Goal: Task Accomplishment & Management: Manage account settings

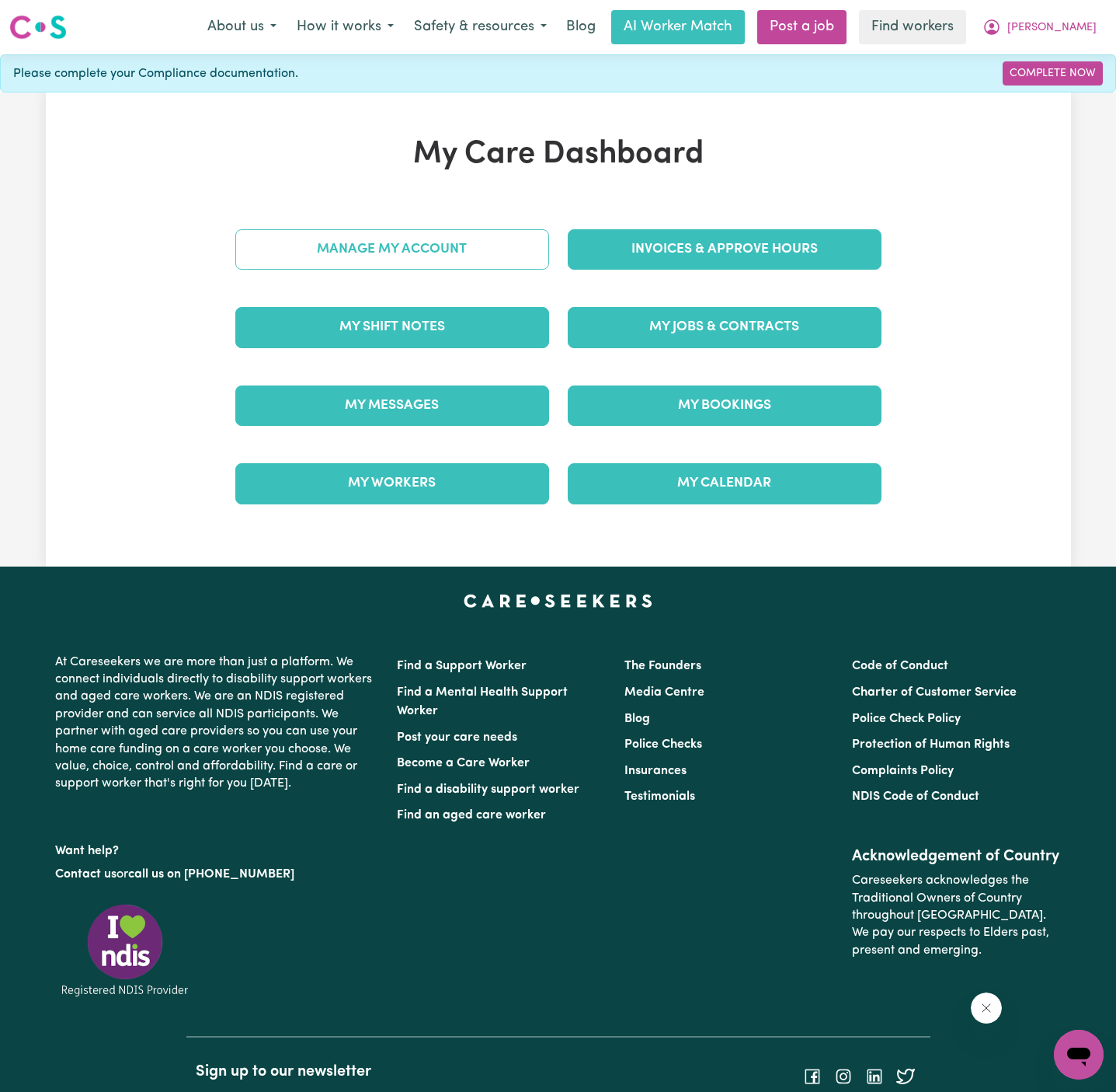
click at [440, 263] on link "Manage My Account" at bounding box center [393, 249] width 314 height 41
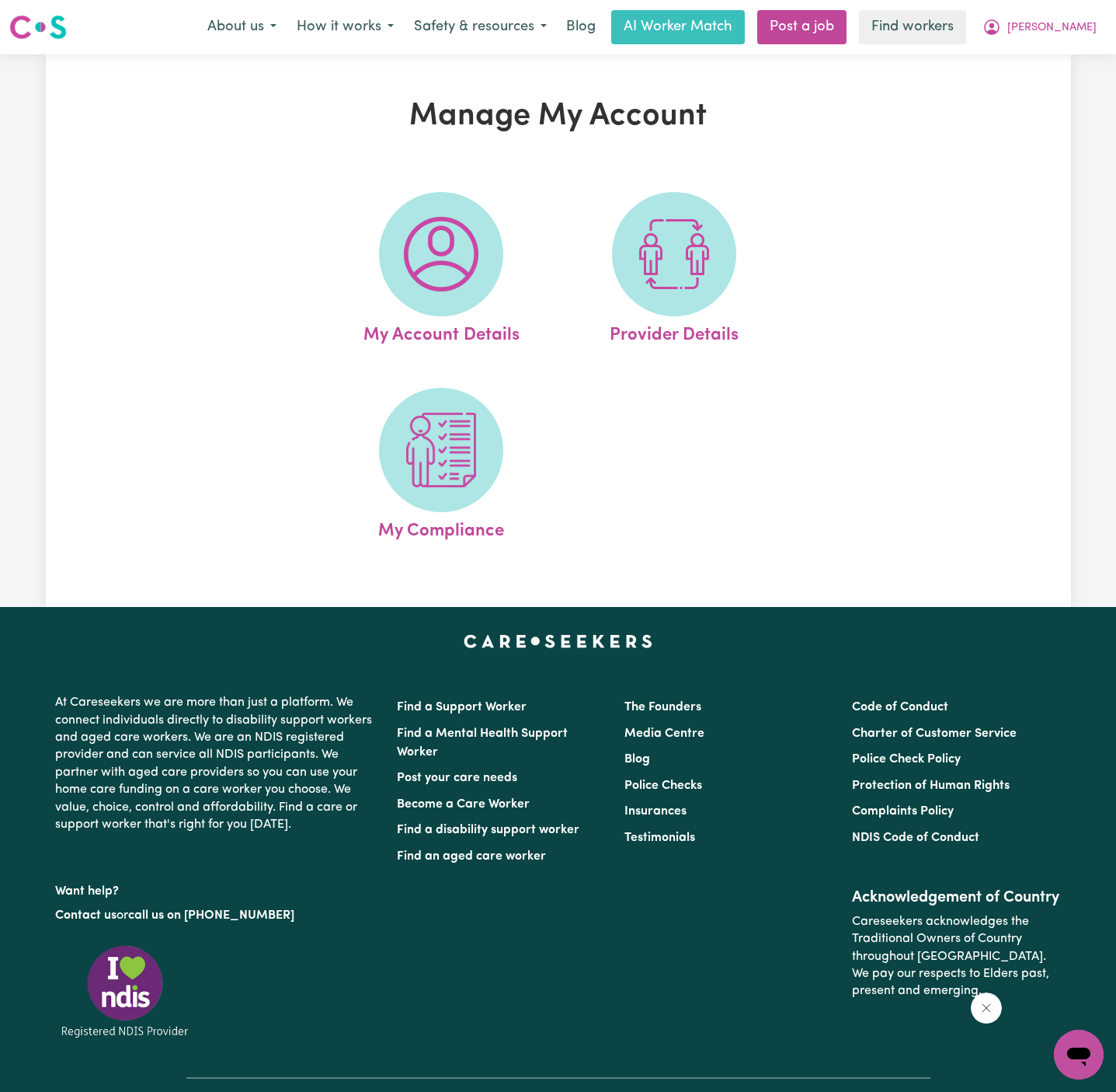
click at [440, 263] on img at bounding box center [441, 254] width 75 height 75
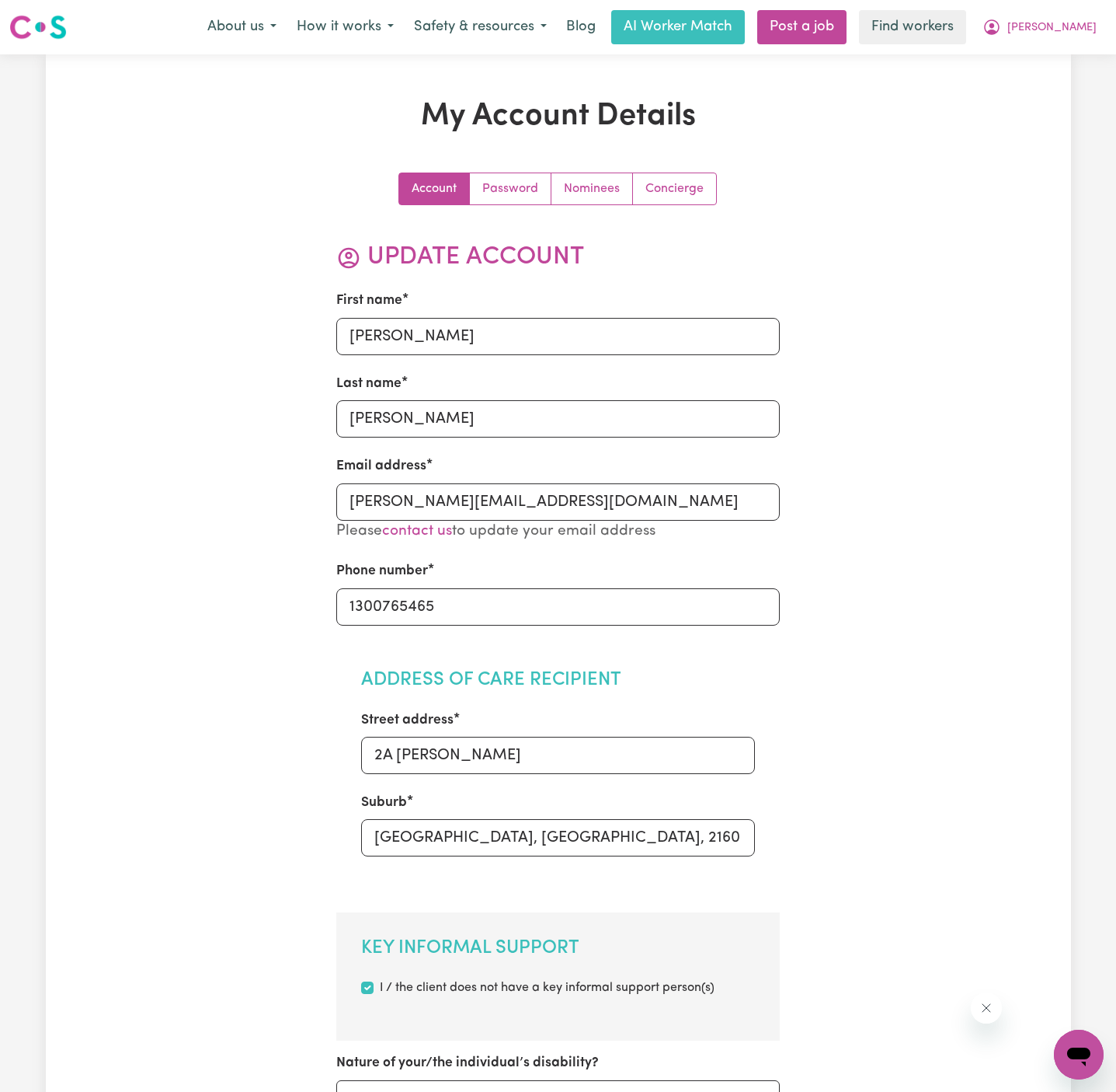
click at [603, 186] on link "Nominees" at bounding box center [592, 189] width 81 height 31
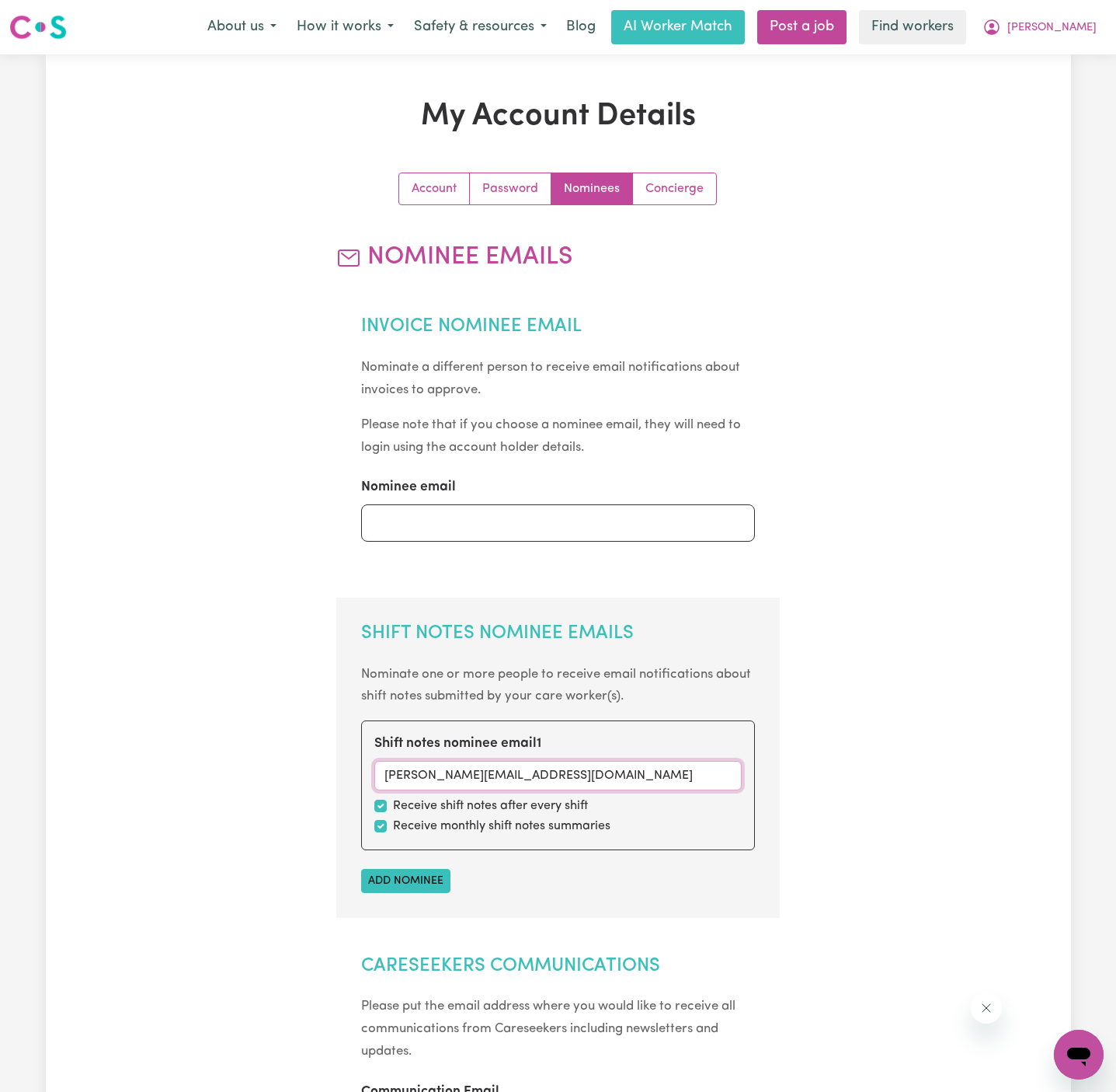
click at [477, 763] on input "[PERSON_NAME][EMAIL_ADDRESS][DOMAIN_NAME]" at bounding box center [558, 775] width 367 height 30
paste input "Kenzie.Leayr"
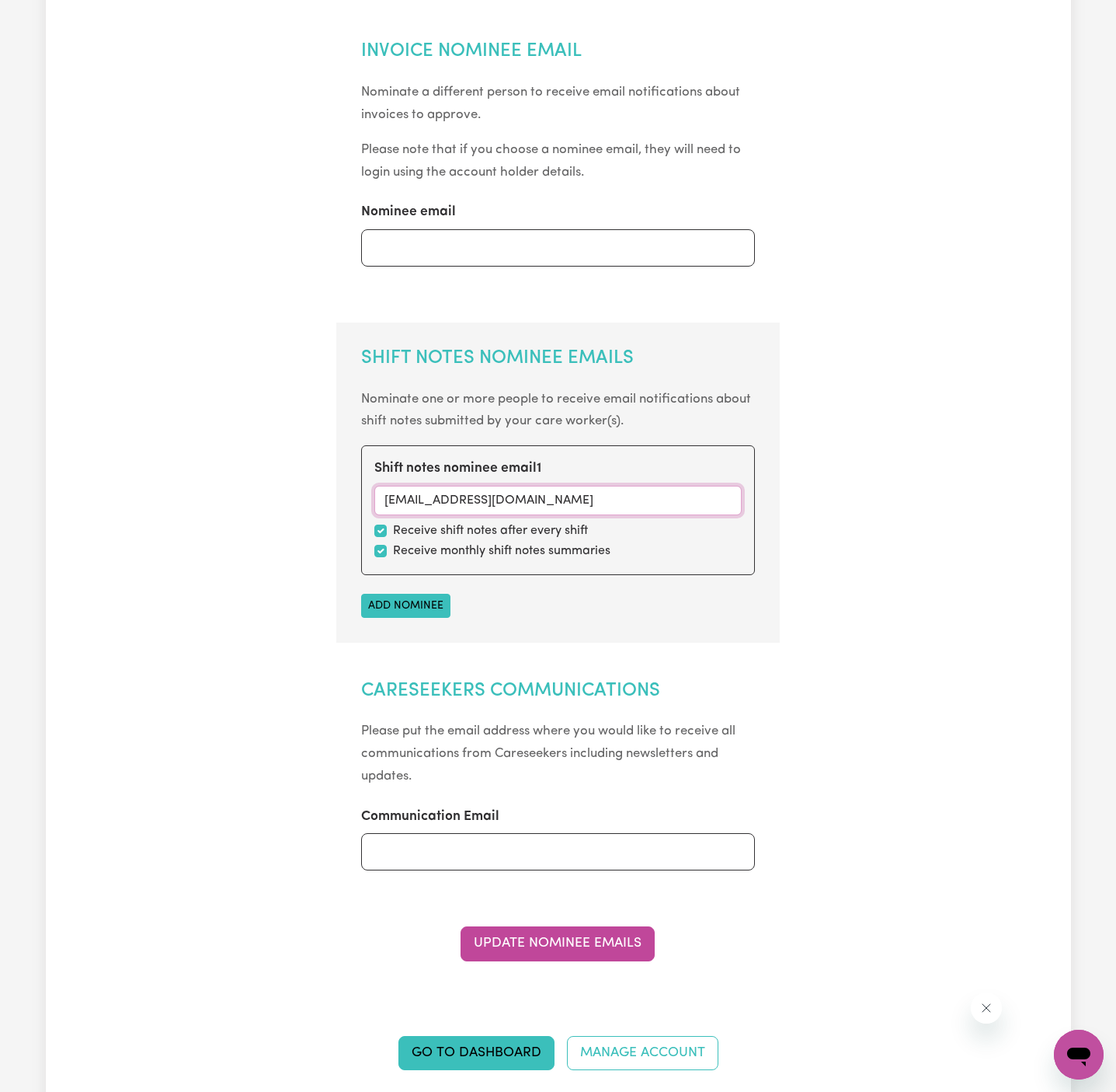
scroll to position [798, 0]
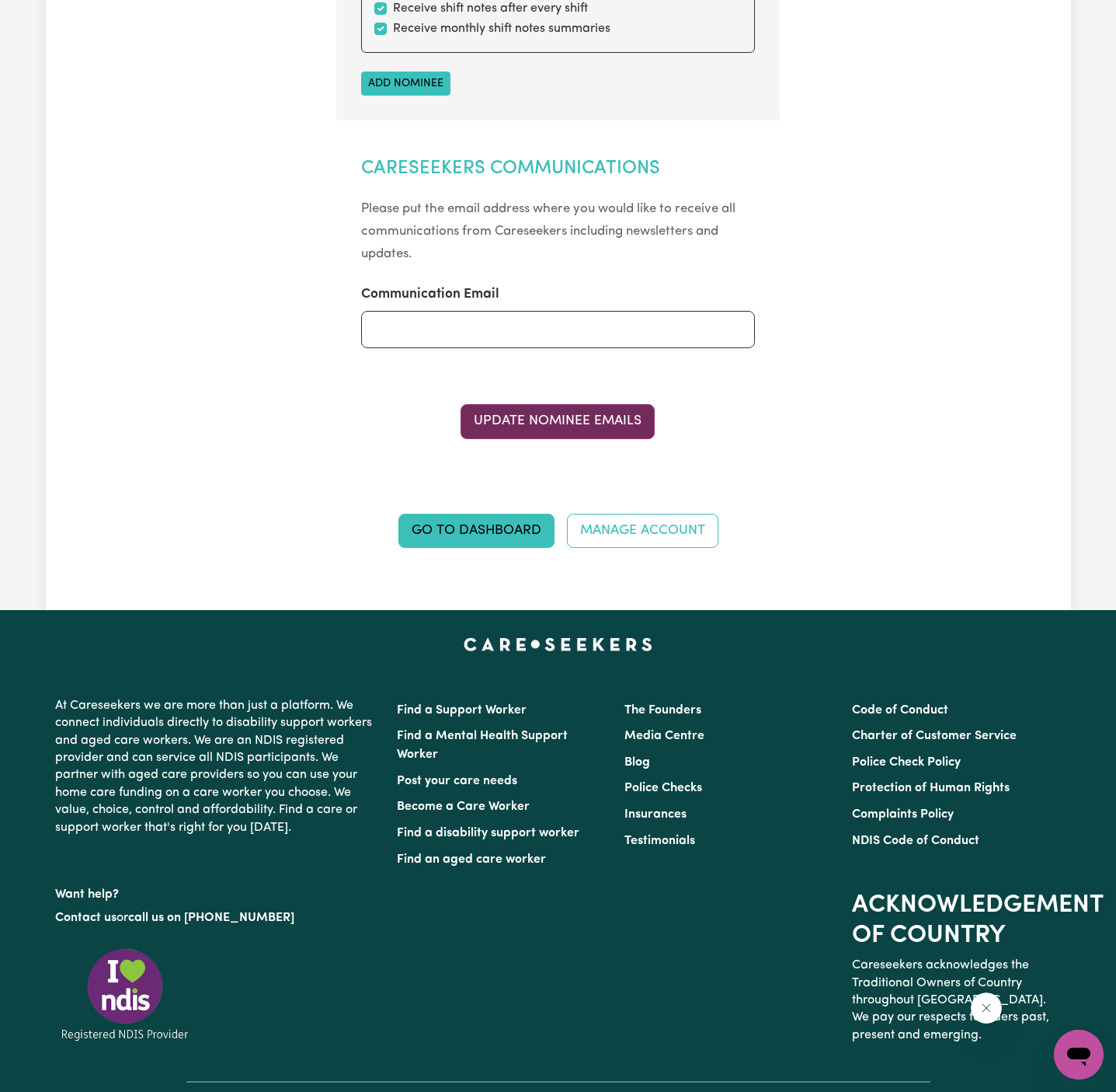
type input "[EMAIL_ADDRESS][DOMAIN_NAME]"
click at [525, 428] on button "Update Nominee Emails" at bounding box center [557, 421] width 194 height 34
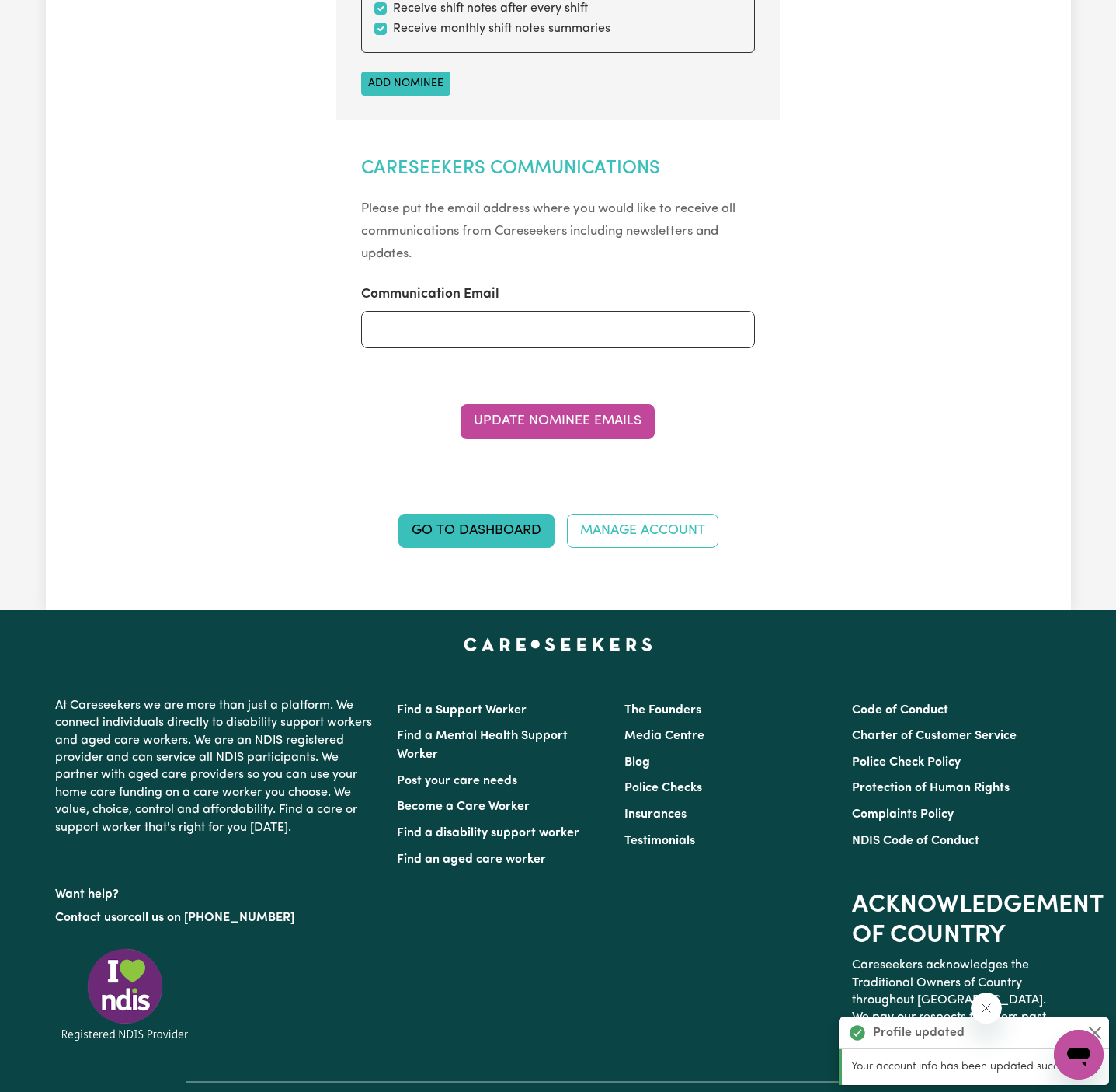
scroll to position [0, 0]
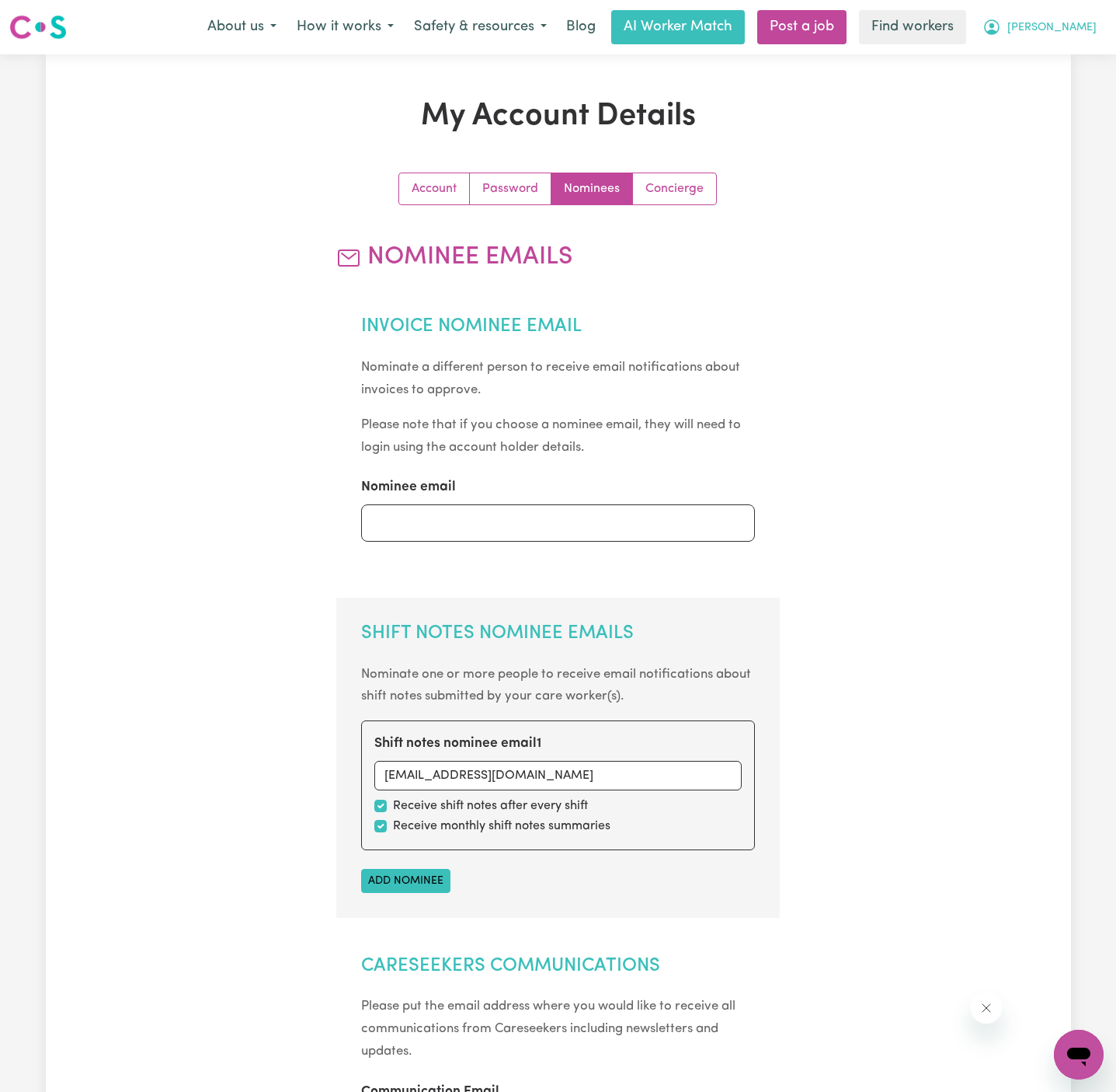
click at [1054, 20] on span "[PERSON_NAME]" at bounding box center [1052, 28] width 89 height 17
click at [1056, 51] on link "My Dashboard" at bounding box center [1045, 61] width 123 height 30
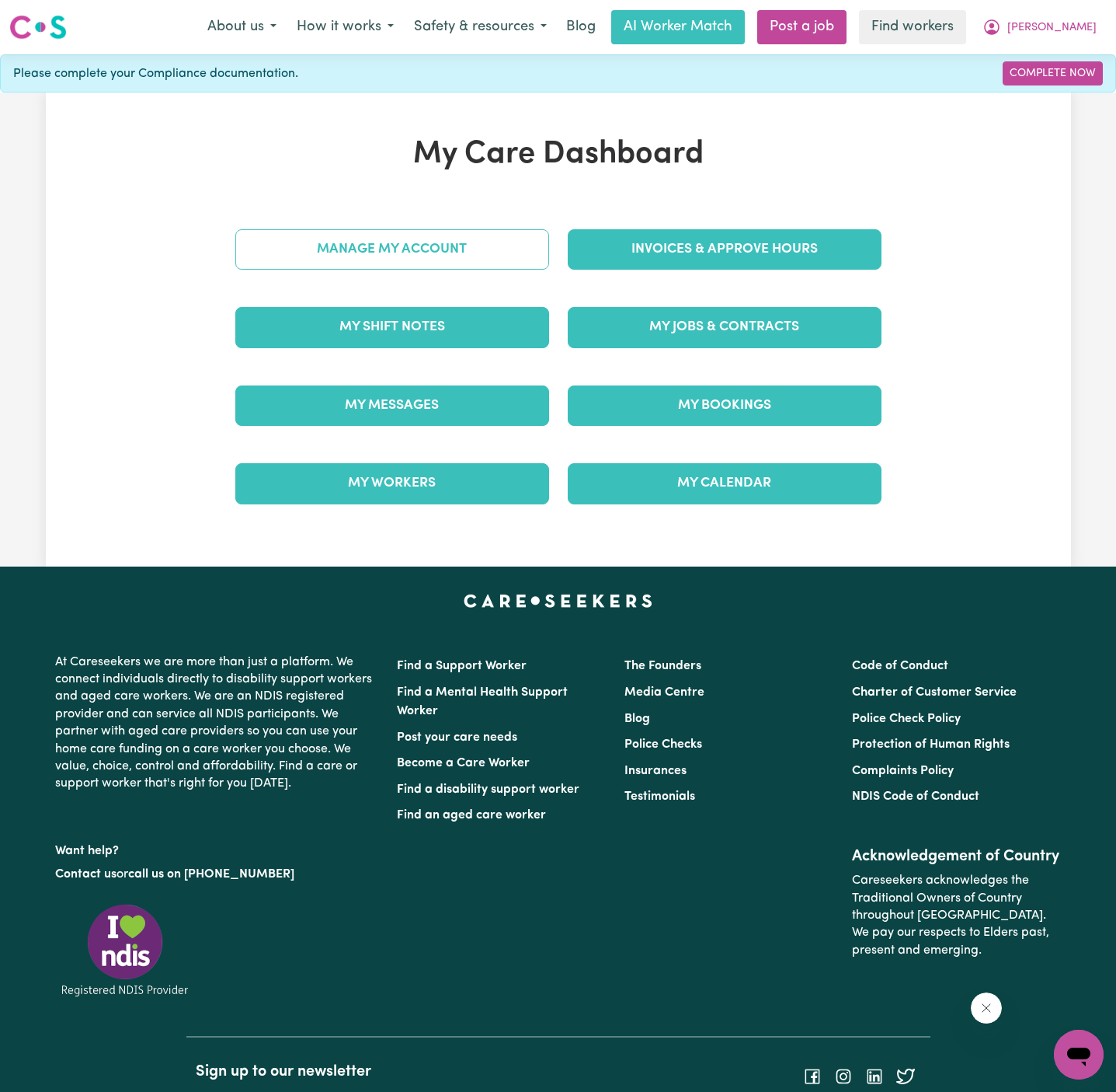
drag, startPoint x: 714, startPoint y: 359, endPoint x: 440, endPoint y: 263, distance: 290.3
click at [440, 263] on div "Manage My Account Invoices & Approve Hours My Shift Notes My Jobs & Contracts M…" at bounding box center [558, 367] width 665 height 313
click at [440, 263] on link "Manage My Account" at bounding box center [393, 249] width 314 height 41
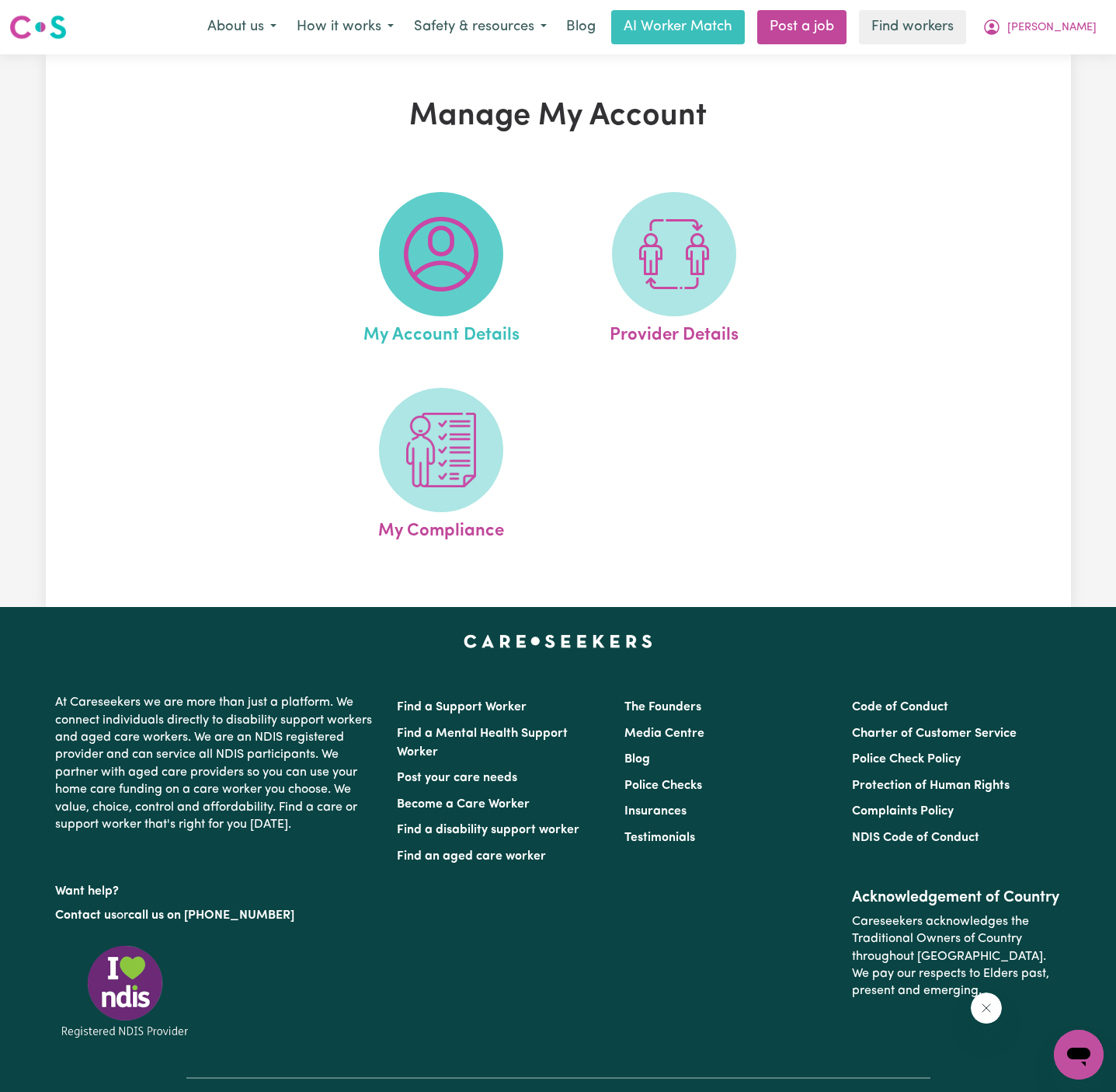
click at [429, 266] on img at bounding box center [441, 254] width 75 height 75
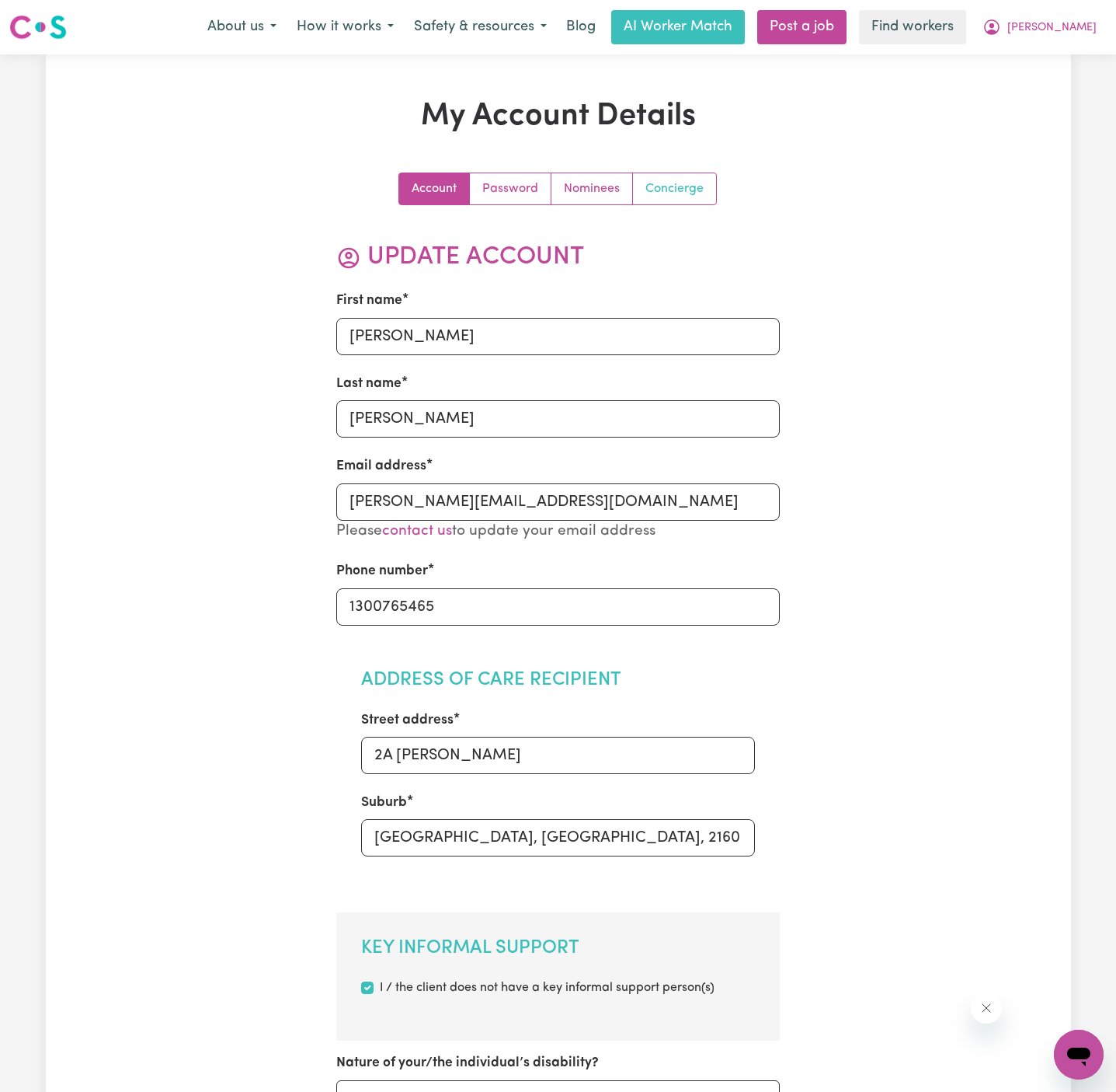
click at [697, 181] on link "Concierge" at bounding box center [674, 189] width 83 height 31
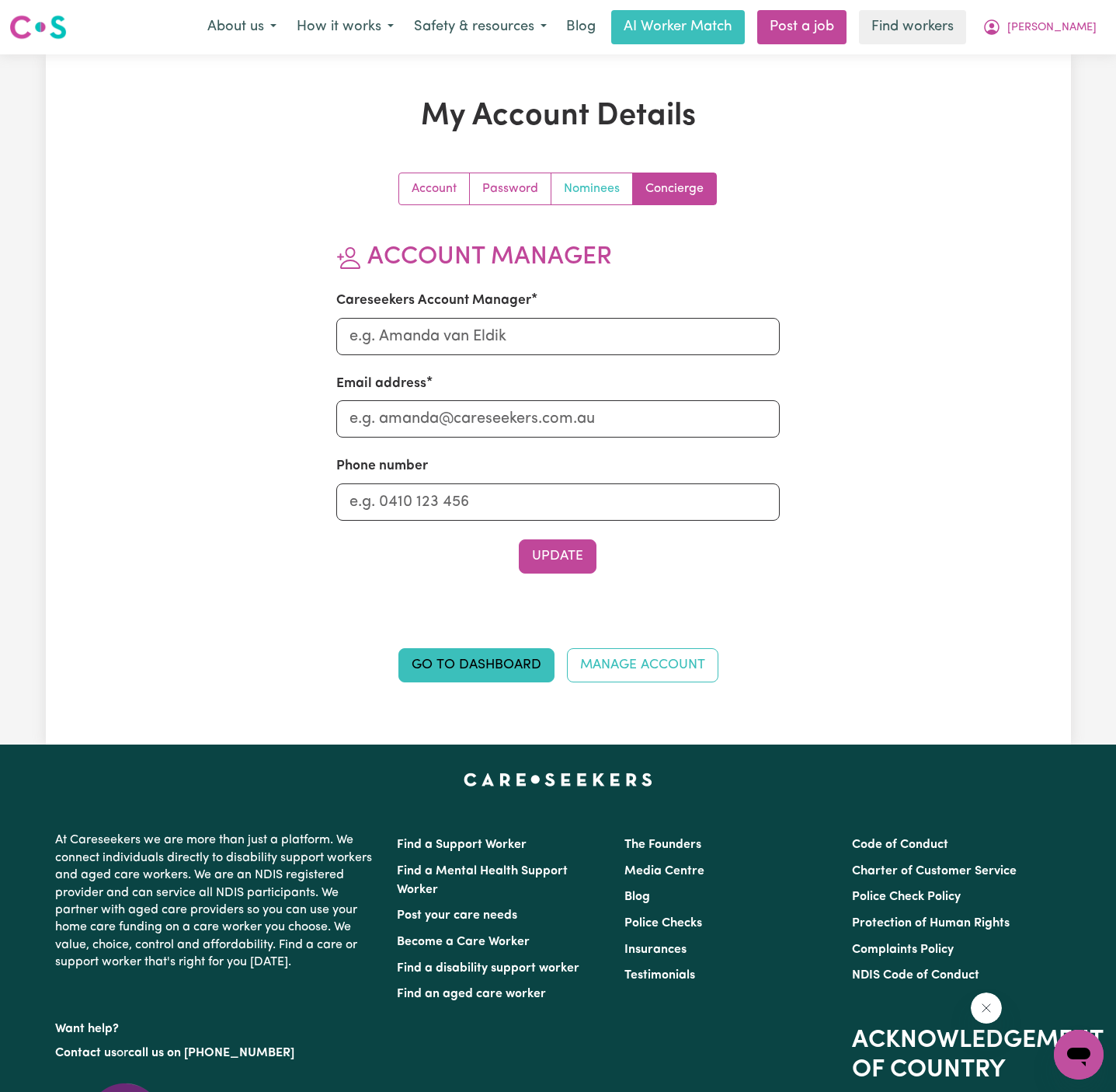
click at [618, 191] on link "Nominees" at bounding box center [592, 189] width 81 height 31
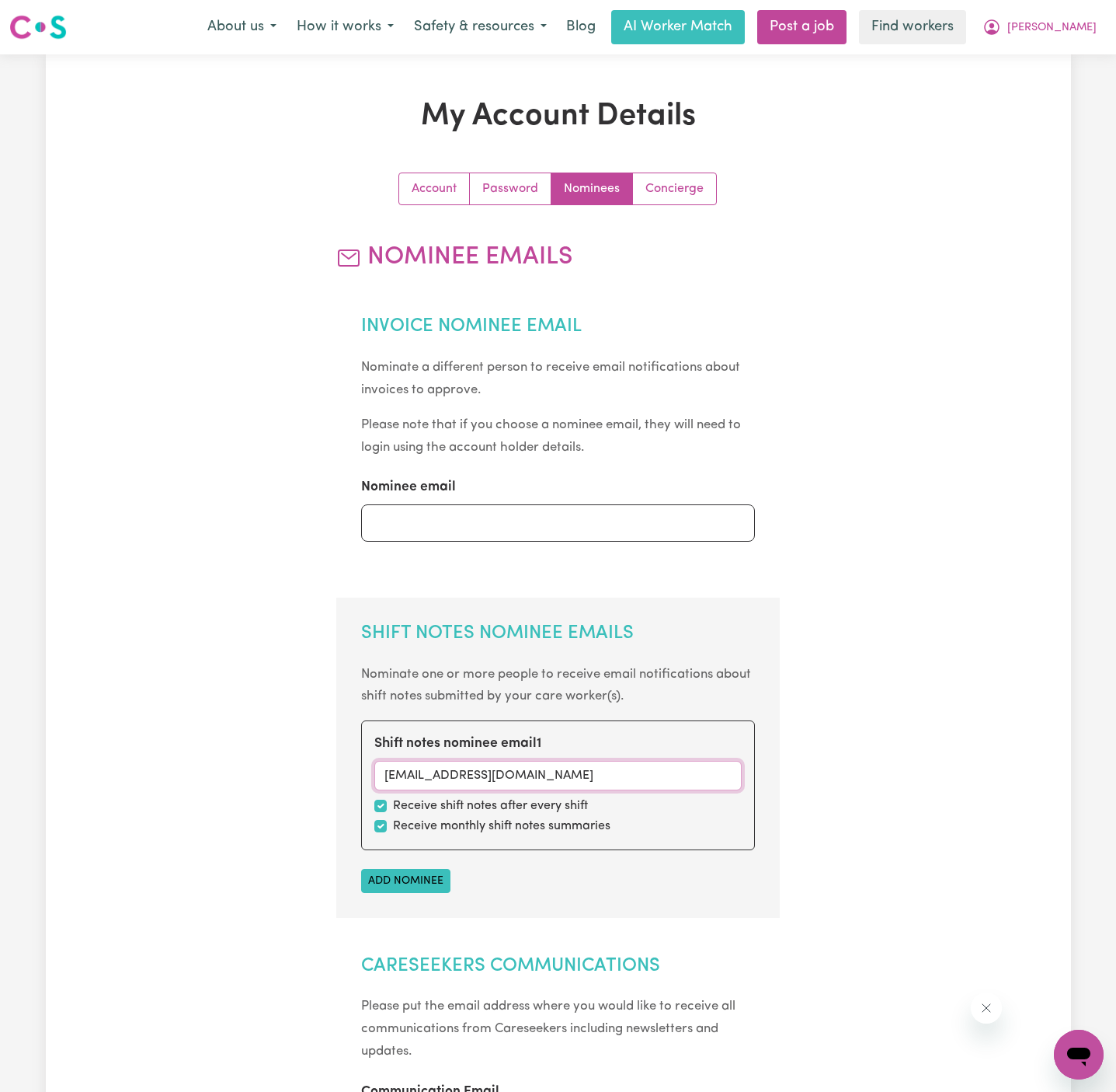
click at [450, 770] on input "[EMAIL_ADDRESS][DOMAIN_NAME]" at bounding box center [558, 775] width 367 height 30
click at [767, 690] on section "Shift Notes Nominee Emails Nominate one or more people to receive email notific…" at bounding box center [558, 758] width 443 height 320
click at [1087, 30] on span "[PERSON_NAME]" at bounding box center [1052, 28] width 89 height 17
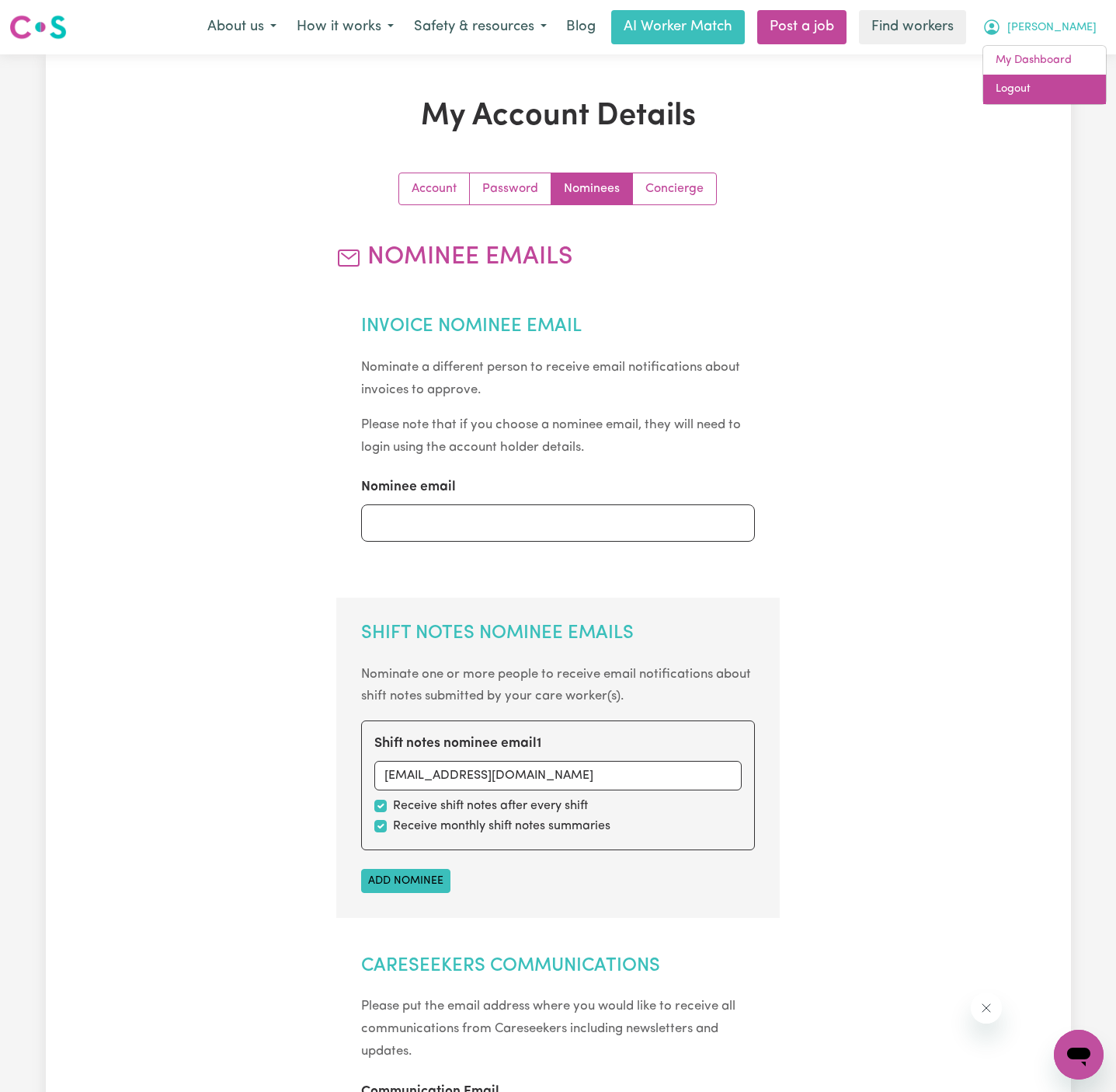
click at [1063, 80] on link "Logout" at bounding box center [1045, 89] width 123 height 30
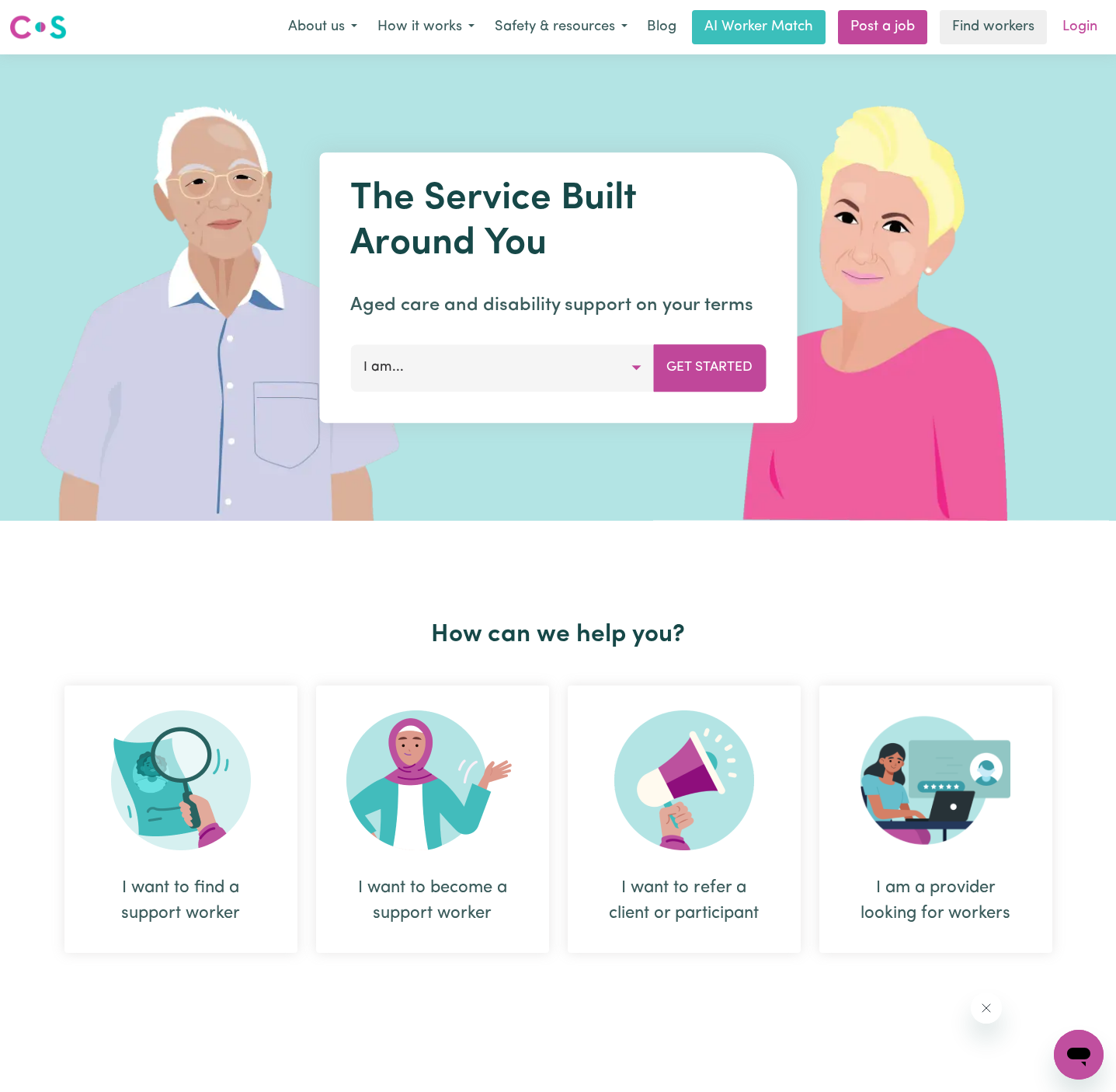
click at [1084, 29] on link "Login" at bounding box center [1080, 27] width 53 height 34
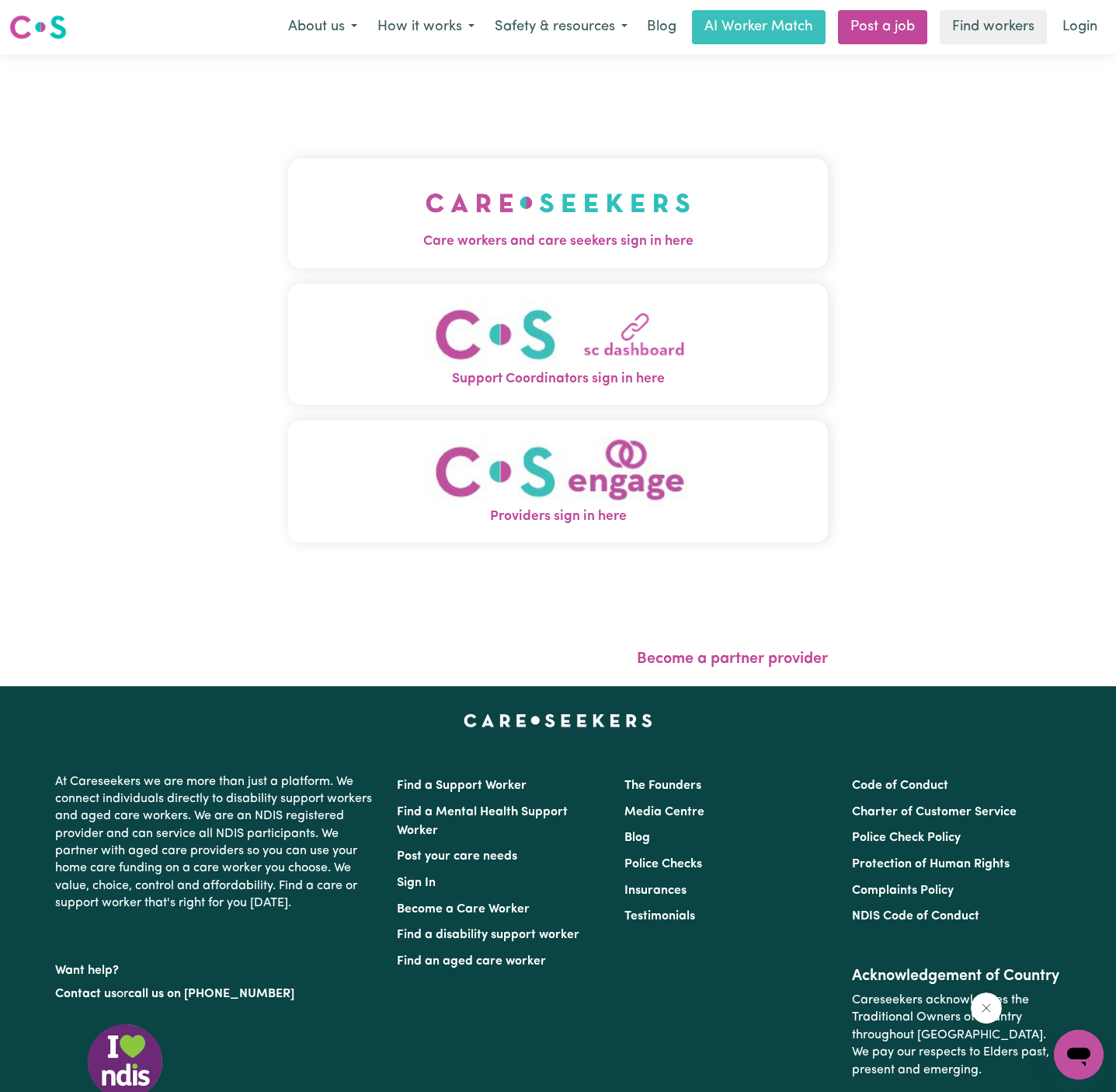
click at [593, 286] on button "Support Coordinators sign in here" at bounding box center [558, 344] width 540 height 122
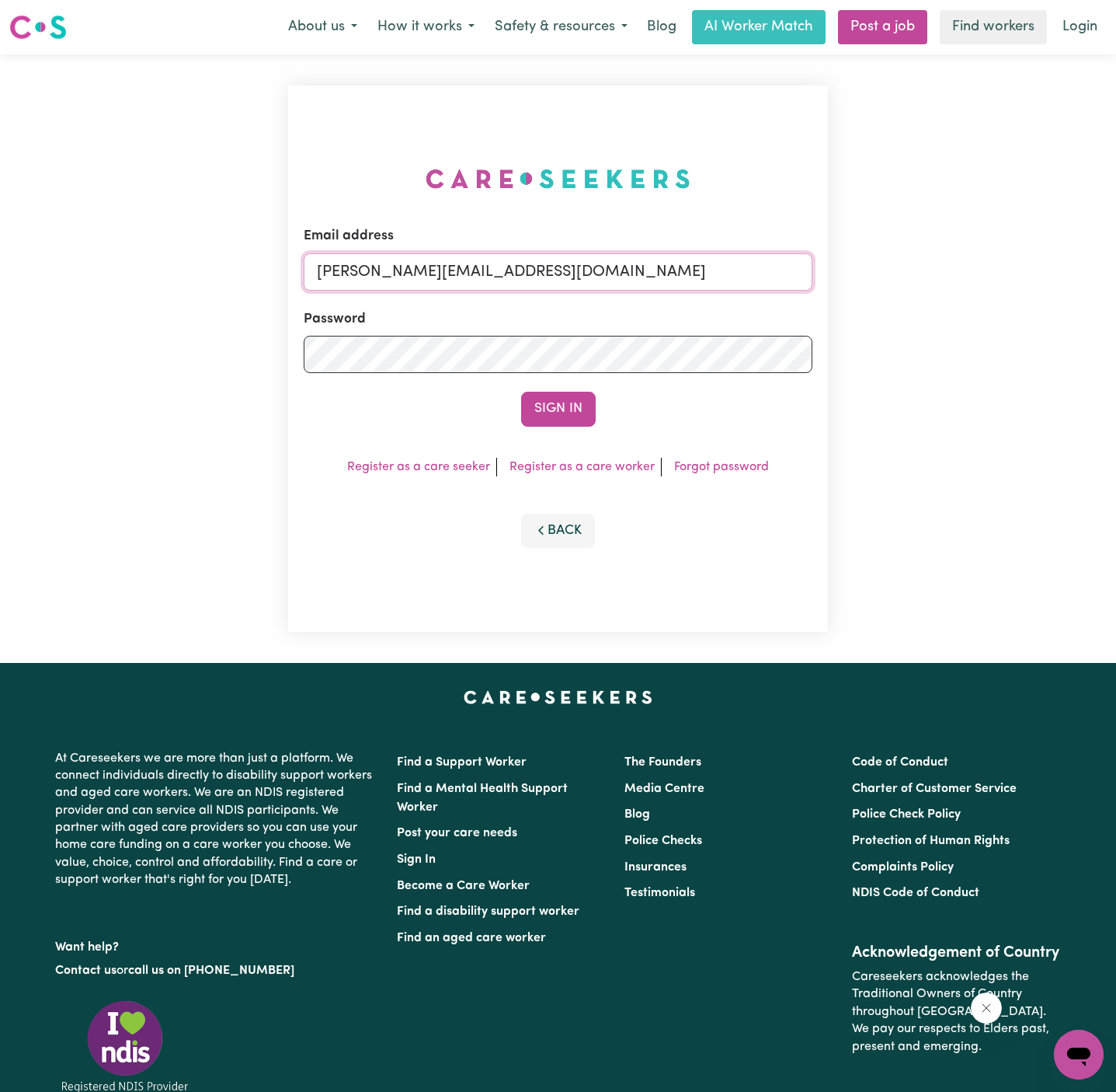
click at [662, 275] on input "[PERSON_NAME][EMAIL_ADDRESS][DOMAIN_NAME]" at bounding box center [557, 271] width 508 height 37
drag, startPoint x: 395, startPoint y: 268, endPoint x: 1242, endPoint y: 268, distance: 847.0
click at [1115, 268] on html "Menu About us How it works Safety & resources Blog AI Worker Match Post a job F…" at bounding box center [558, 640] width 1116 height 1281
type input "[EMAIL_ADDRESS][DOMAIN_NAME]"
click at [575, 420] on button "Sign In" at bounding box center [558, 409] width 75 height 34
